Goal: Use online tool/utility: Utilize a website feature to perform a specific function

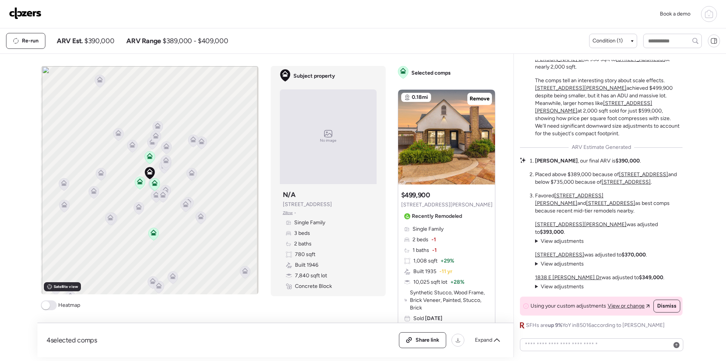
click at [19, 6] on div "Book a demo" at bounding box center [363, 14] width 708 height 16
click at [34, 12] on img at bounding box center [25, 13] width 33 height 12
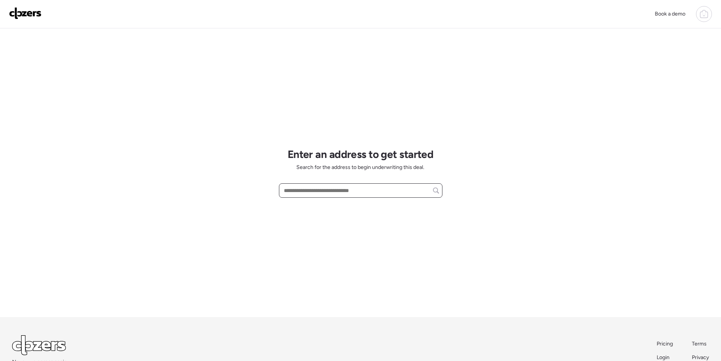
click at [365, 187] on input "text" at bounding box center [360, 190] width 157 height 11
paste input "**********"
click at [334, 208] on div "[STREET_ADDRESS][PERSON_NAME]" at bounding box center [360, 204] width 163 height 14
type input "**********"
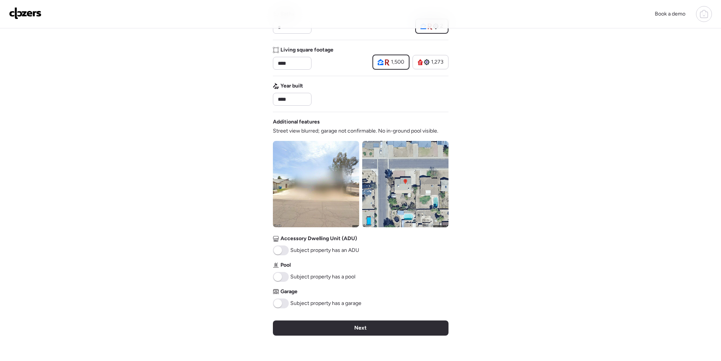
scroll to position [219, 0]
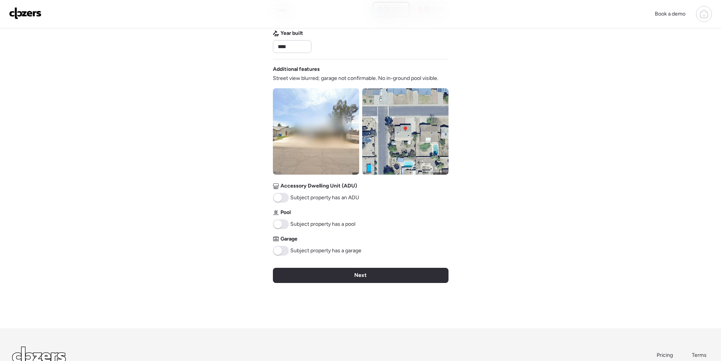
click at [282, 247] on span at bounding box center [281, 251] width 16 height 10
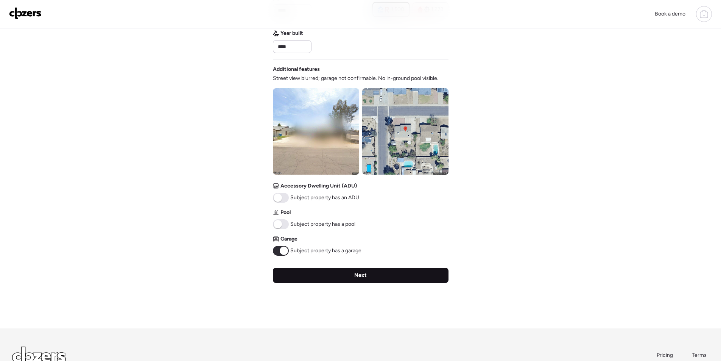
click at [309, 275] on div "Next" at bounding box center [361, 274] width 176 height 15
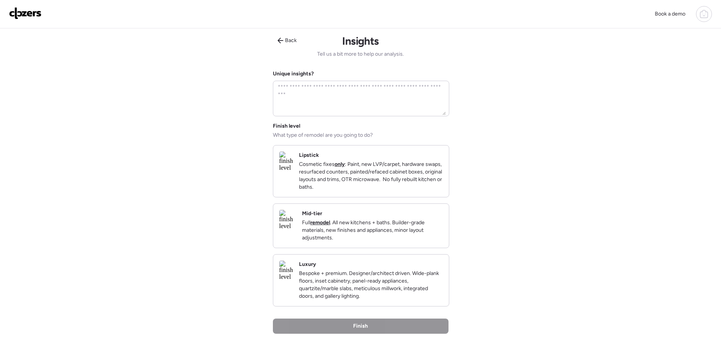
click at [410, 234] on p "Full remodel . All new kitchens + baths. Builder-grade materials, new finishes …" at bounding box center [372, 230] width 141 height 23
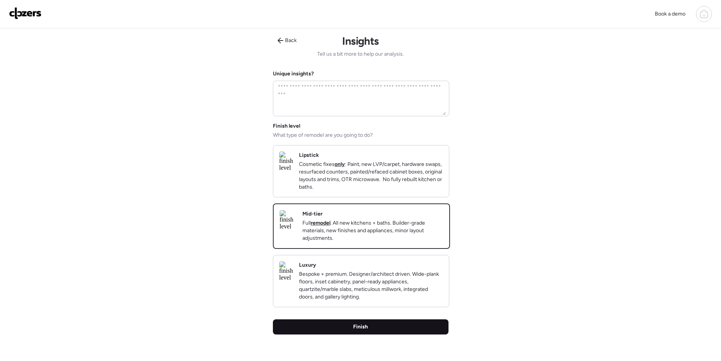
click at [374, 334] on div "Finish" at bounding box center [361, 326] width 176 height 15
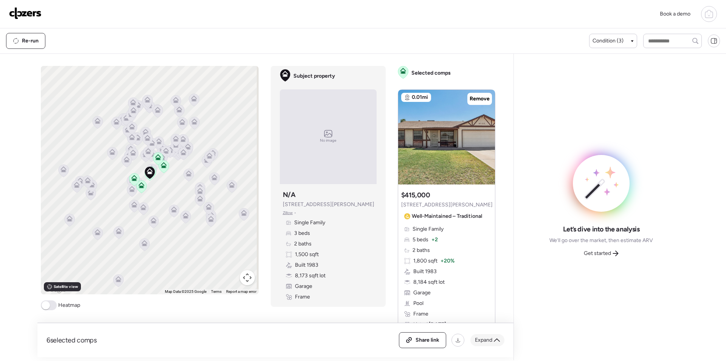
click at [494, 342] on icon at bounding box center [497, 340] width 6 height 6
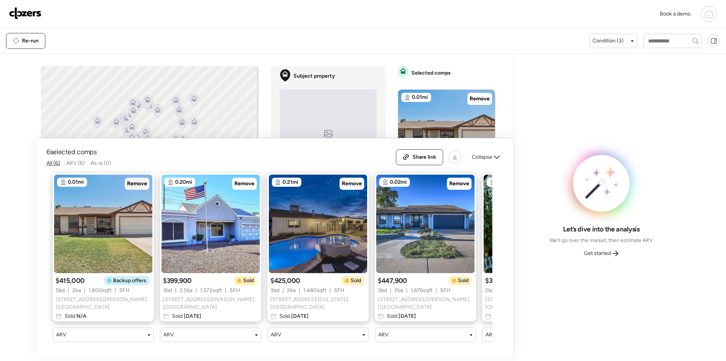
click at [138, 183] on span "Remove" at bounding box center [137, 184] width 20 height 8
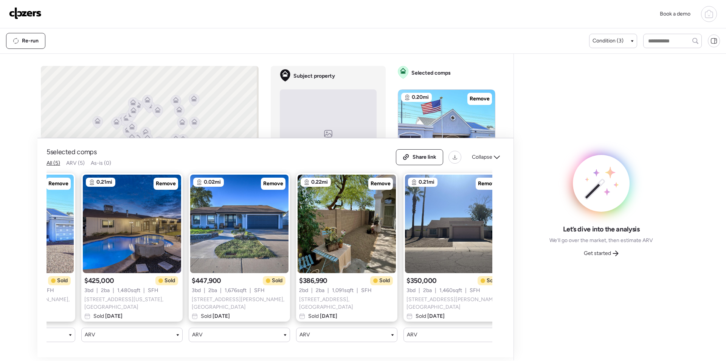
scroll to position [0, 97]
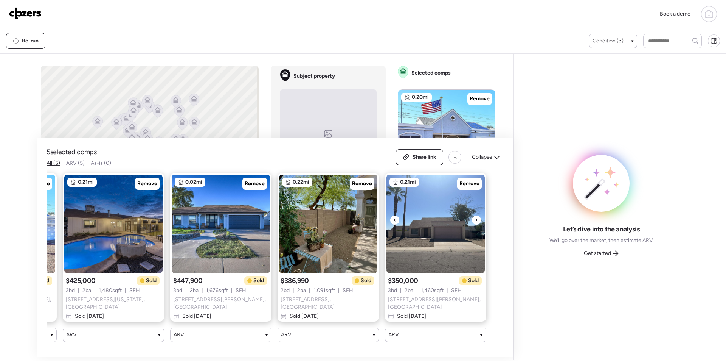
click at [481, 167] on div "5 selected comps All (5) ARV (5) As-is (0) Share link Collapse" at bounding box center [276, 157] width 458 height 20
click at [482, 161] on span "Collapse" at bounding box center [482, 157] width 20 height 8
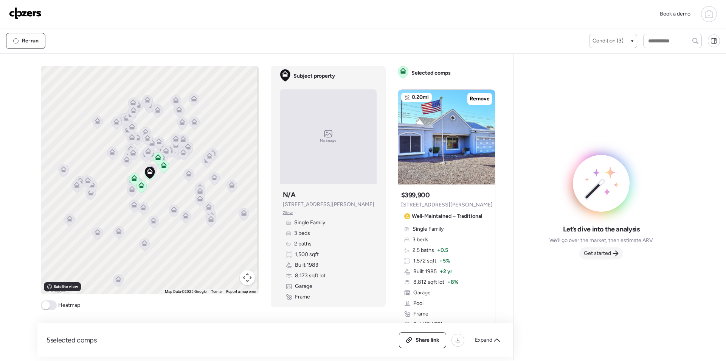
click at [591, 254] on span "Get started" at bounding box center [597, 253] width 27 height 8
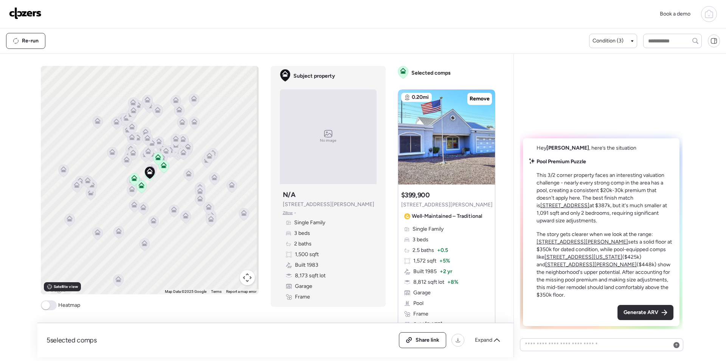
click at [641, 310] on span "Generate ARV" at bounding box center [641, 312] width 35 height 8
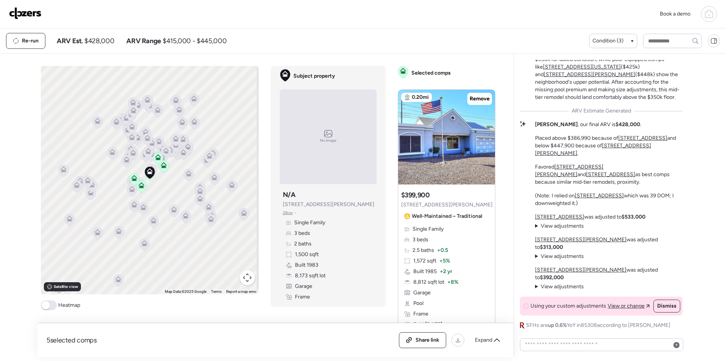
click at [97, 38] on span "$428,000" at bounding box center [99, 40] width 30 height 9
copy span "428,000"
click at [103, 42] on span "$428,000" at bounding box center [99, 40] width 30 height 9
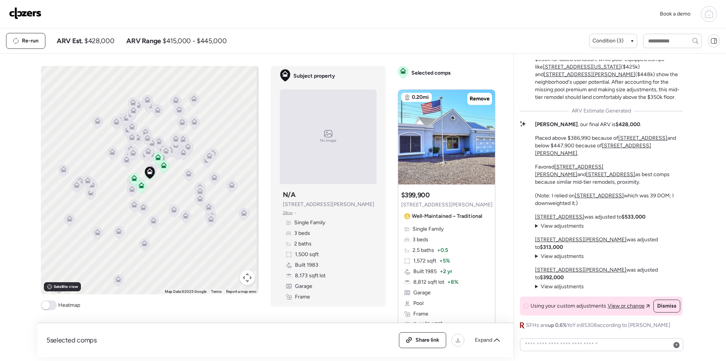
drag, startPoint x: 432, startPoint y: 340, endPoint x: 327, endPoint y: 3, distance: 353.5
click at [432, 340] on span "Share link" at bounding box center [428, 340] width 24 height 8
click at [31, 18] on img at bounding box center [25, 13] width 33 height 12
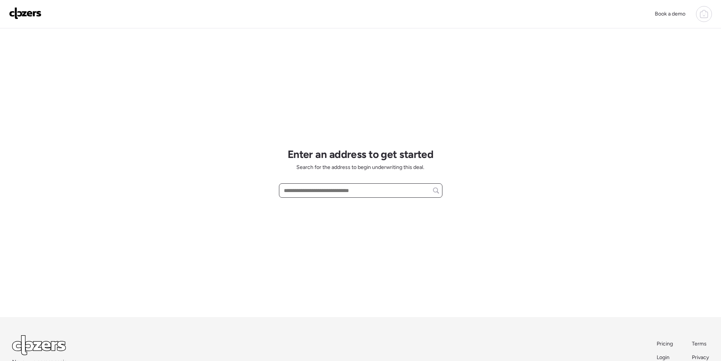
click at [375, 194] on input "text" at bounding box center [360, 190] width 157 height 11
paste input "**********"
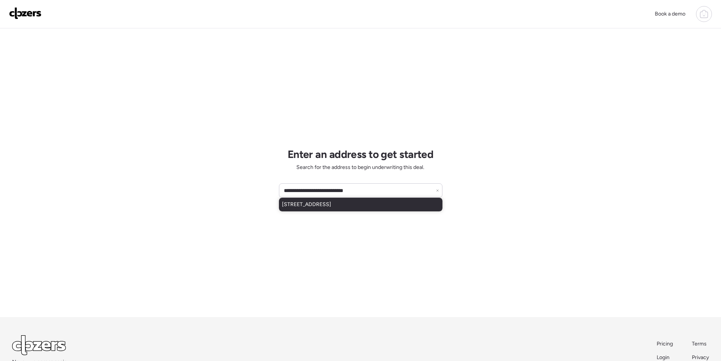
click at [331, 203] on span "8105 E 4th Ave, Mesa, AZ, 85208" at bounding box center [306, 205] width 49 height 8
type input "**********"
